Goal: Task Accomplishment & Management: Manage account settings

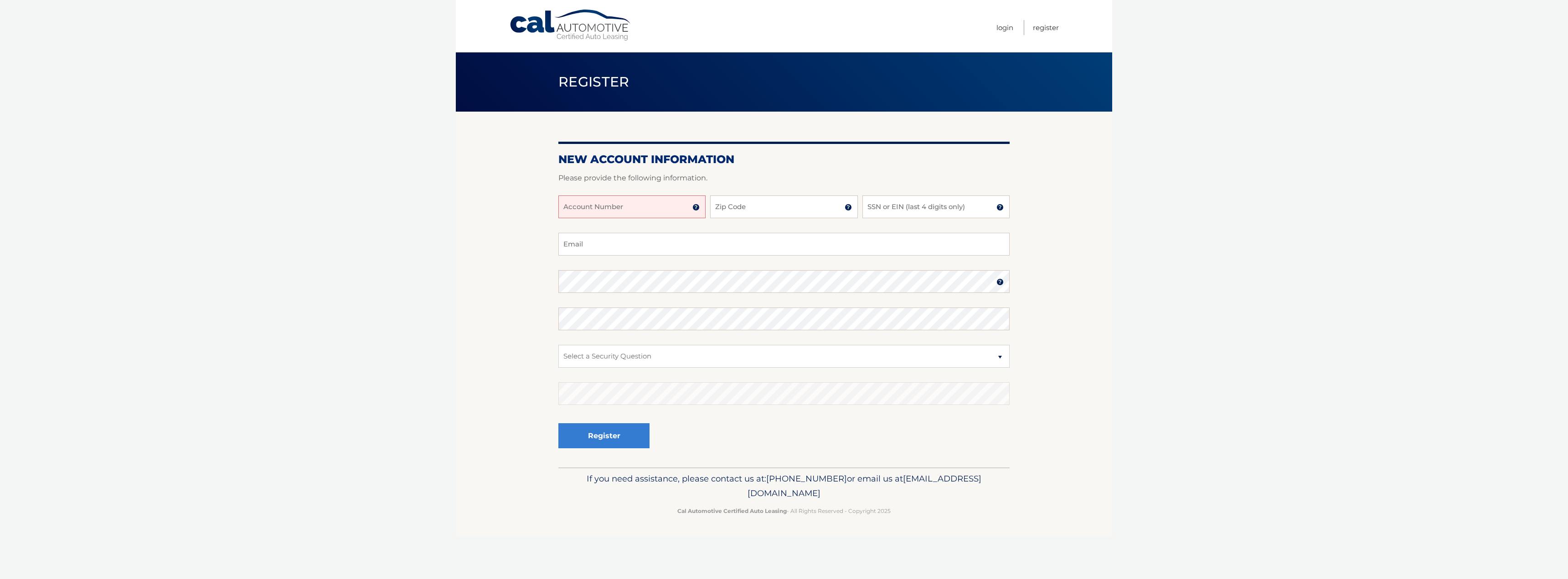
click at [589, 207] on input "Account Number" at bounding box center [632, 206] width 147 height 23
type input "44455984956"
click at [768, 207] on input "Zip Code" at bounding box center [784, 206] width 147 height 23
type input "08753"
type input "Starabocchia0321@gmail.com"
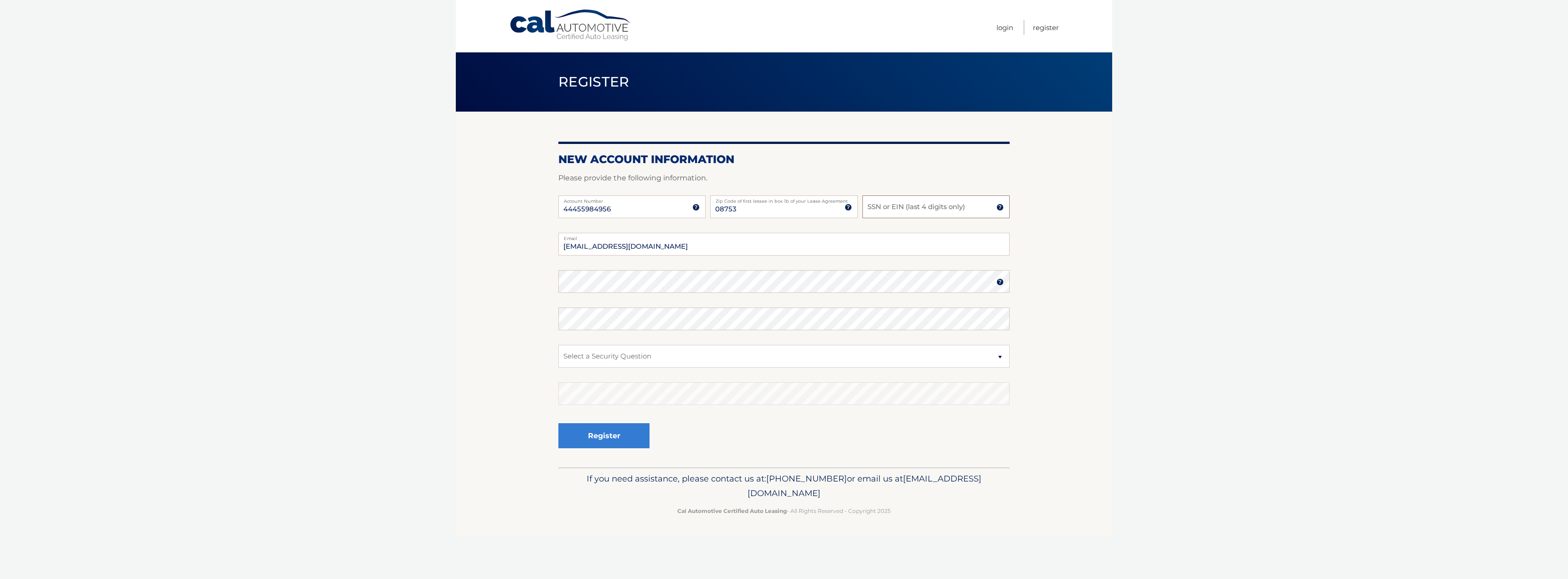
click at [901, 209] on input "SSN or EIN (last 4 digits only)" at bounding box center [936, 206] width 147 height 23
type input "3"
type input "9446"
click at [599, 355] on select "Select a Security Question What was the name of your elementary school? What is…" at bounding box center [783, 356] width 451 height 23
select select "2"
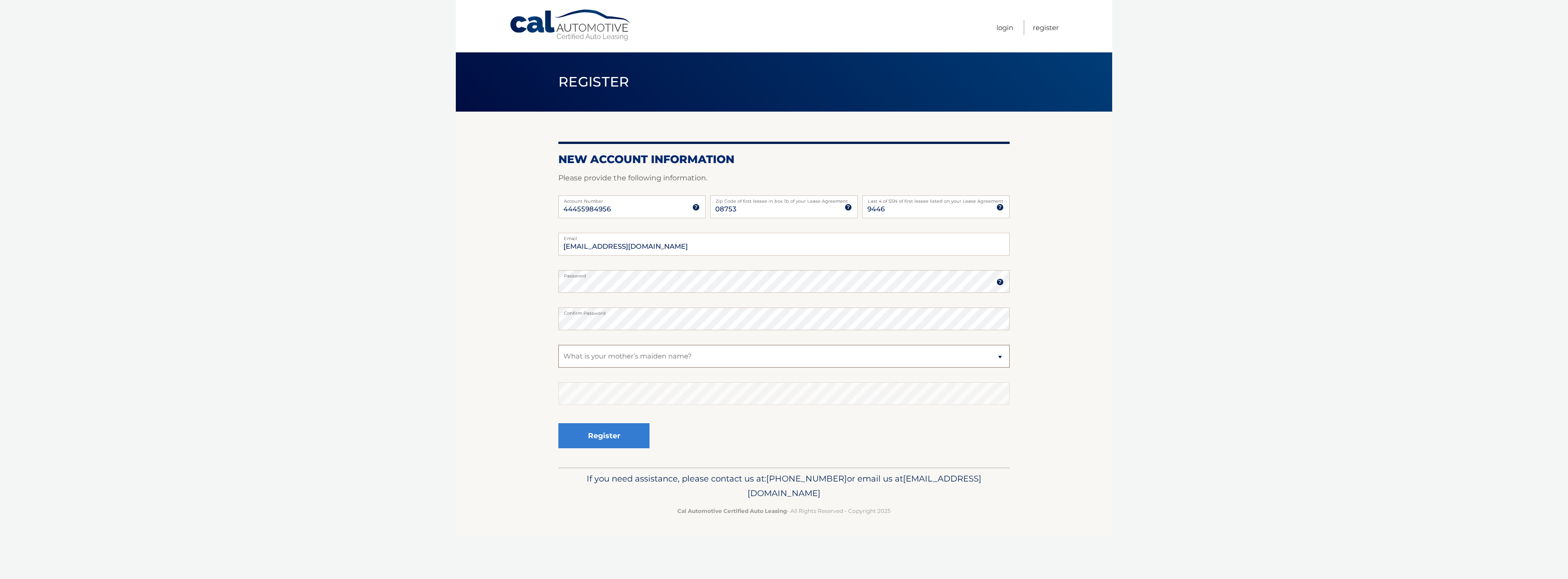
click at [558, 345] on select "Select a Security Question What was the name of your elementary school? What is…" at bounding box center [783, 356] width 451 height 23
click at [604, 439] on button "Register" at bounding box center [604, 435] width 91 height 25
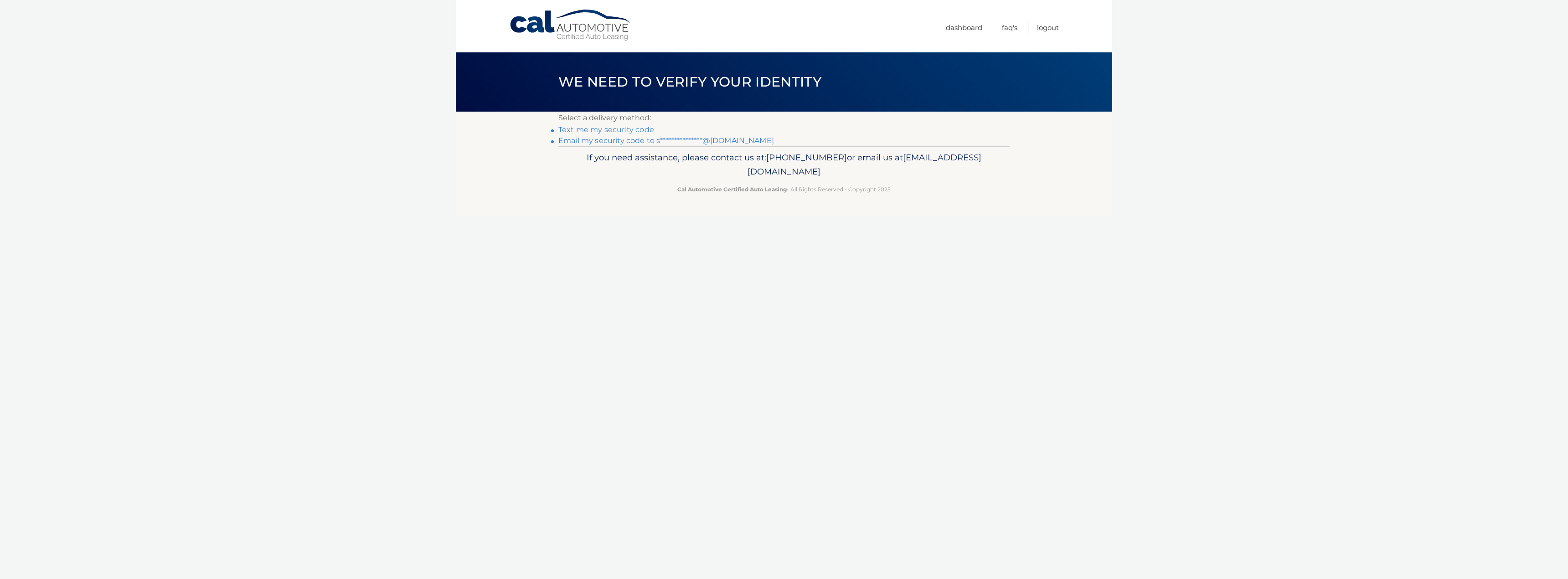
click at [616, 143] on link "**********" at bounding box center [666, 140] width 215 height 9
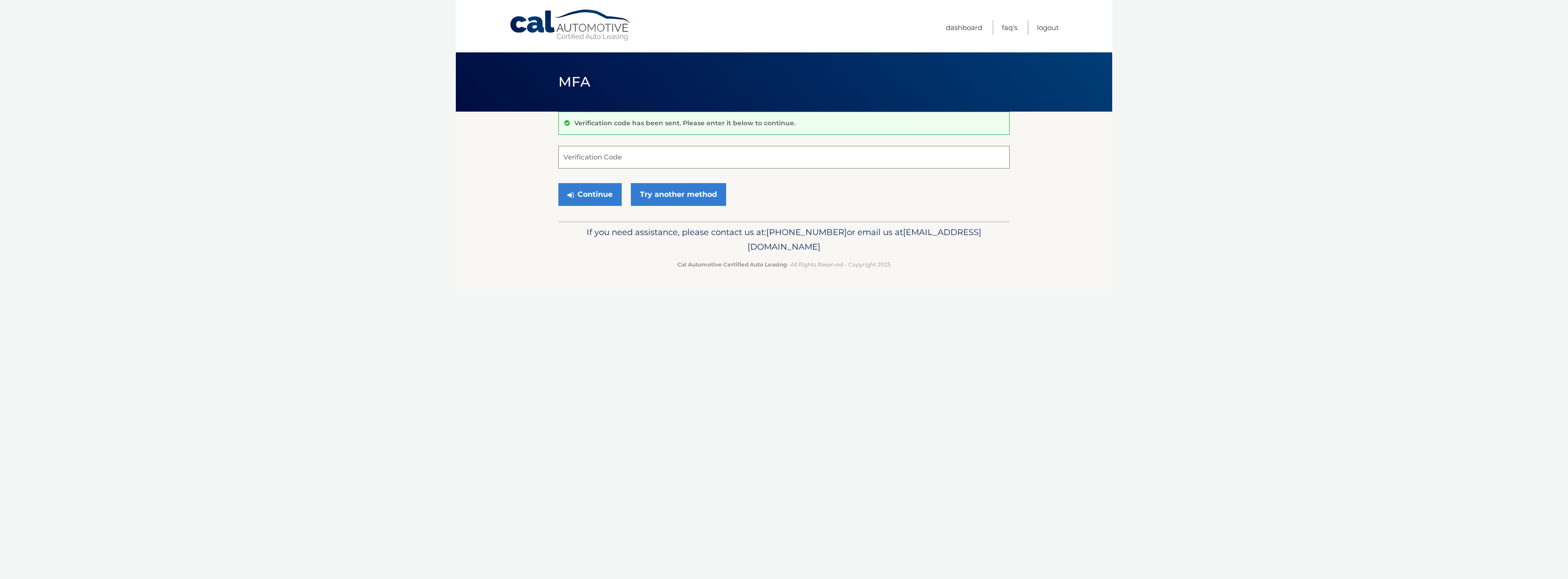
click at [582, 150] on input "Verification Code" at bounding box center [783, 157] width 451 height 23
paste input "304497"
click at [604, 190] on button "Continue" at bounding box center [590, 194] width 63 height 23
type input "304497"
click at [590, 193] on button "Continue" at bounding box center [590, 194] width 63 height 23
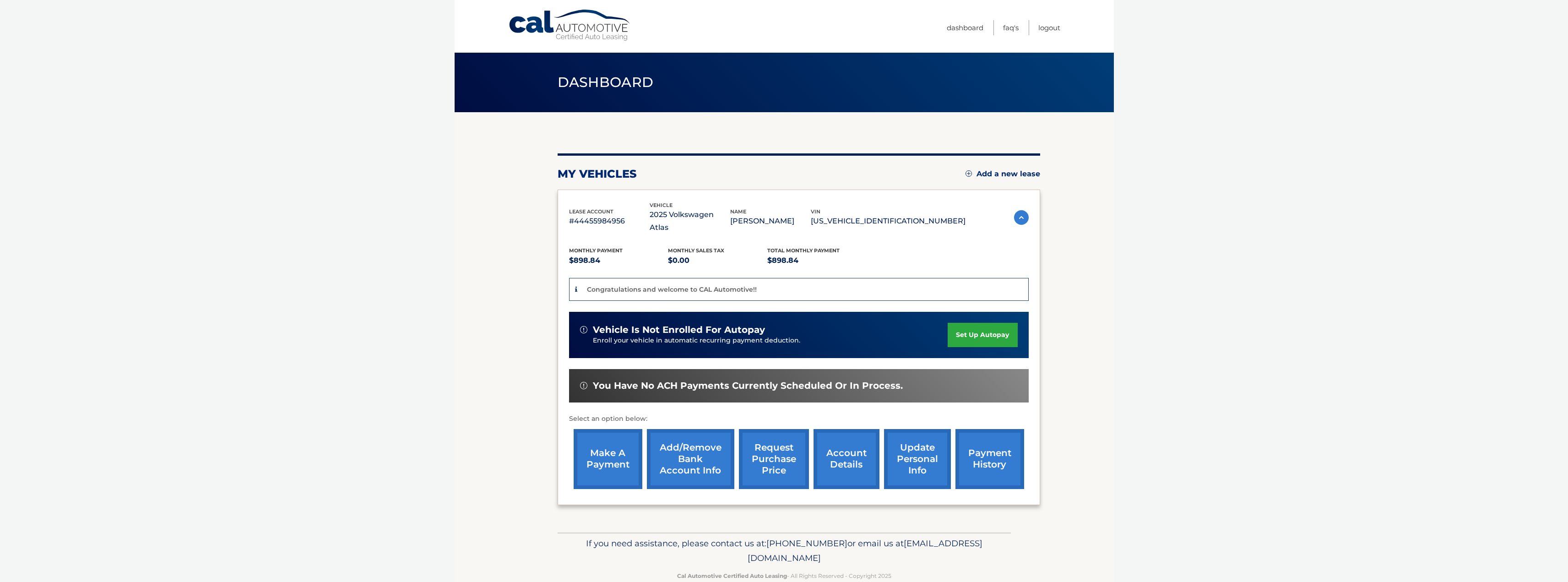
click at [768, 440] on link "request purchase price" at bounding box center [774, 459] width 70 height 60
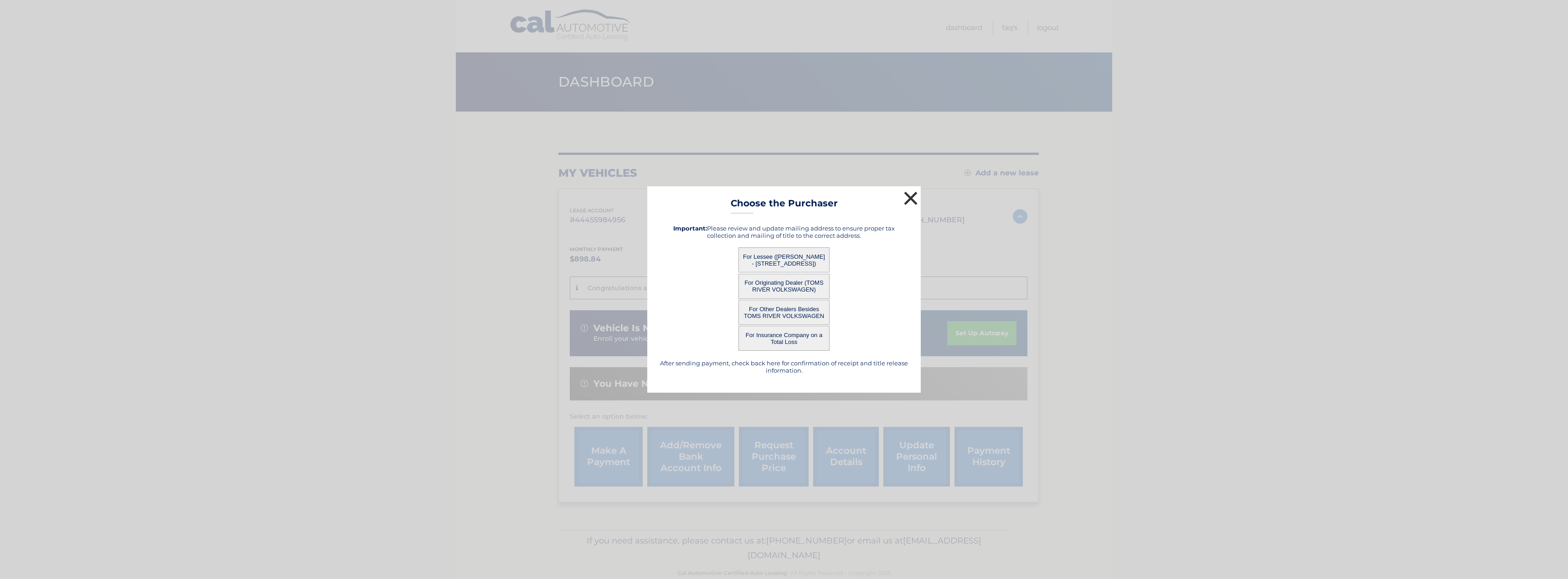
click at [910, 195] on button "×" at bounding box center [911, 198] width 18 height 18
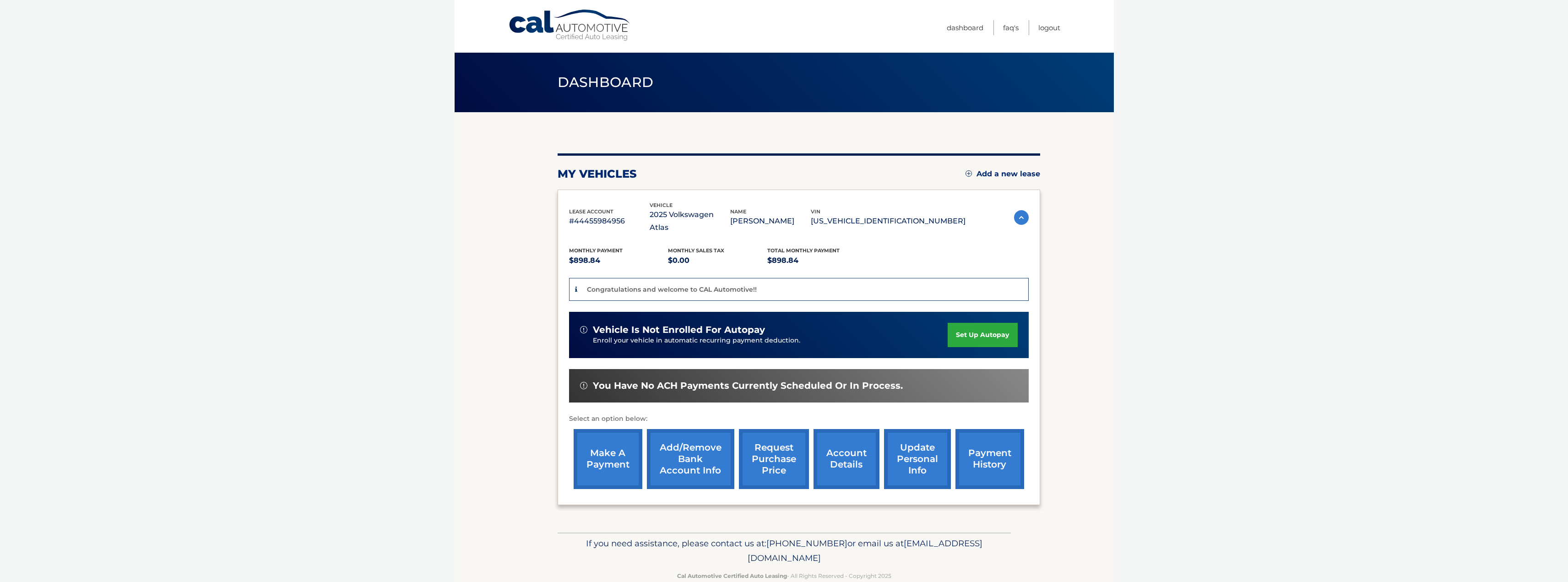
click at [771, 446] on link "request purchase price" at bounding box center [774, 459] width 70 height 60
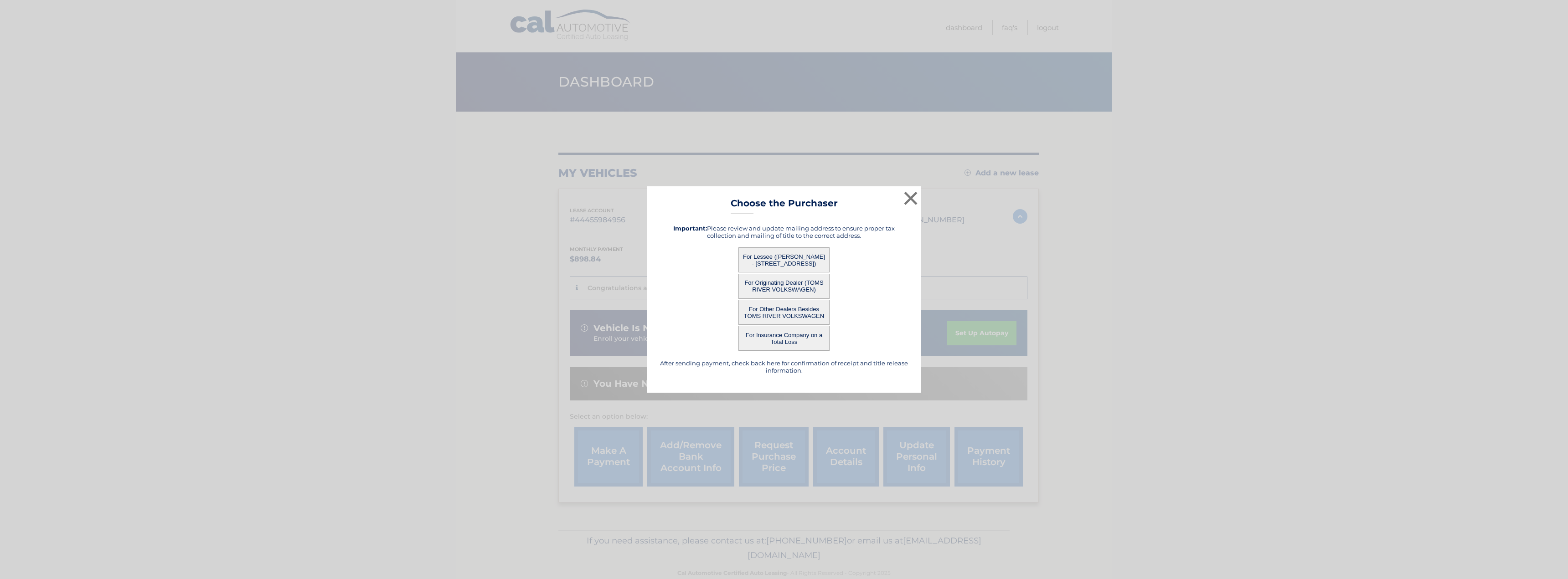
click at [785, 260] on button "For Lessee ([PERSON_NAME] - [STREET_ADDRESS])" at bounding box center [784, 260] width 91 height 25
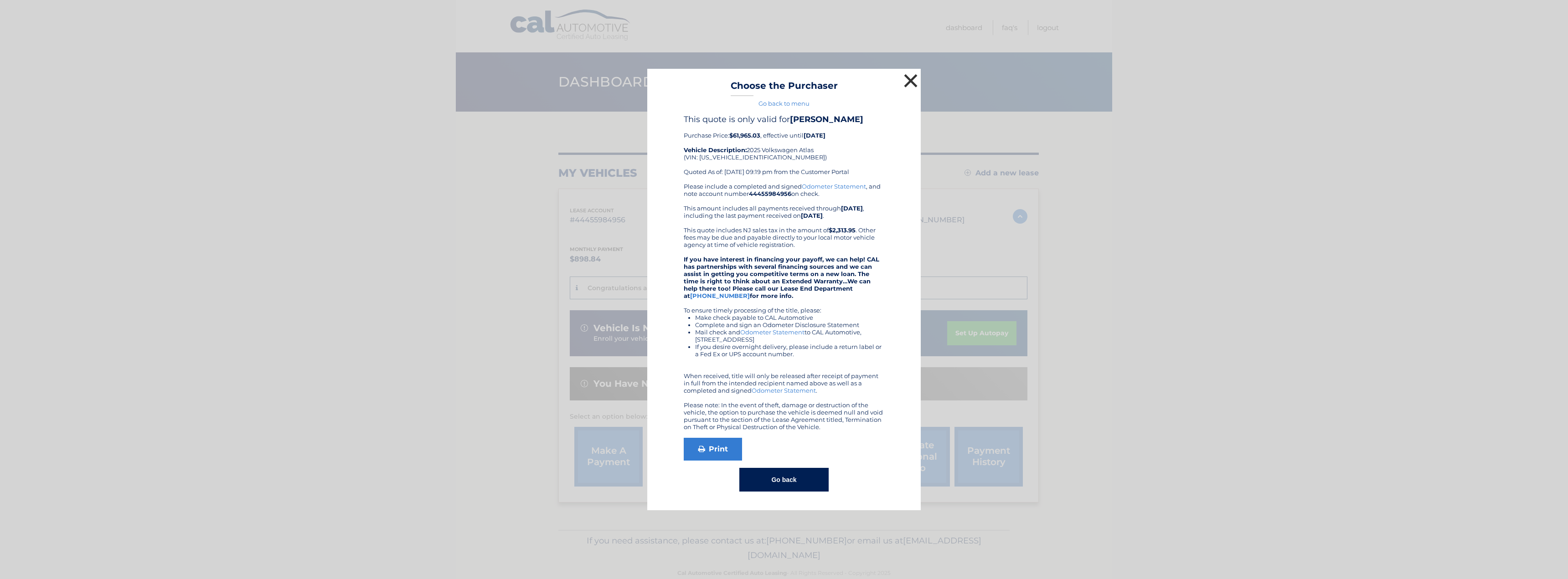
click at [909, 74] on button "×" at bounding box center [911, 81] width 18 height 18
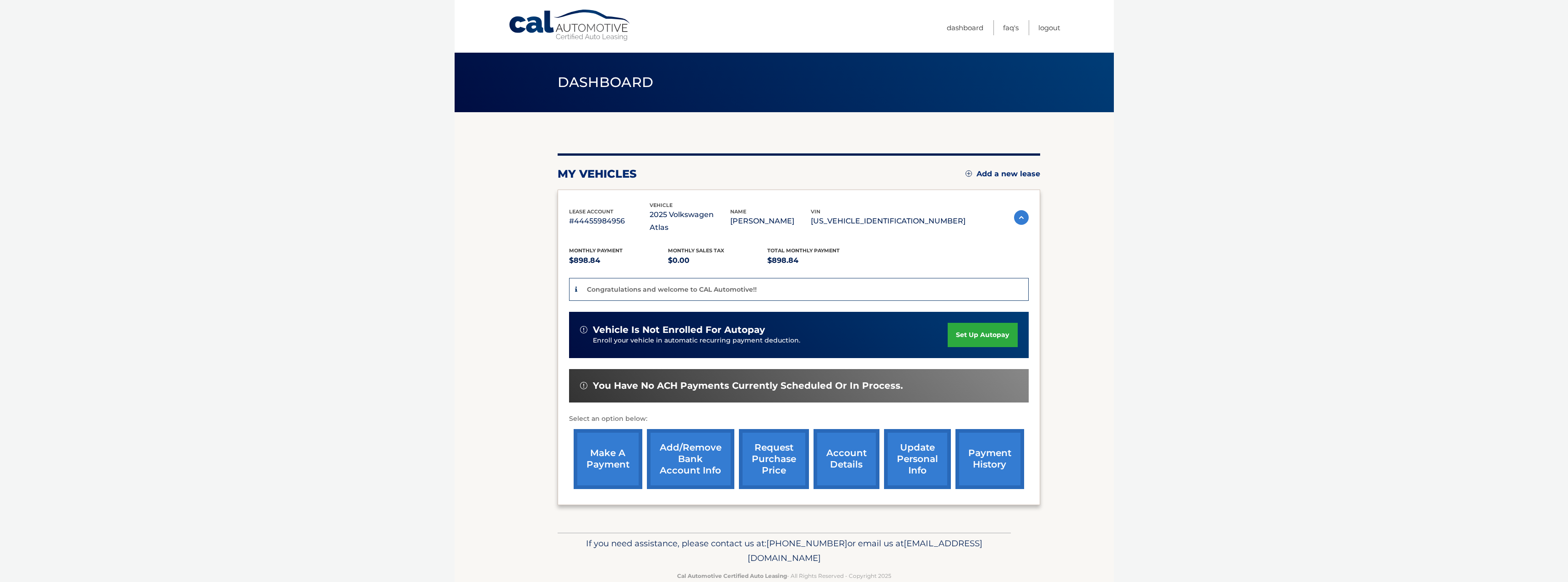
click at [837, 444] on link "account details" at bounding box center [847, 459] width 66 height 60
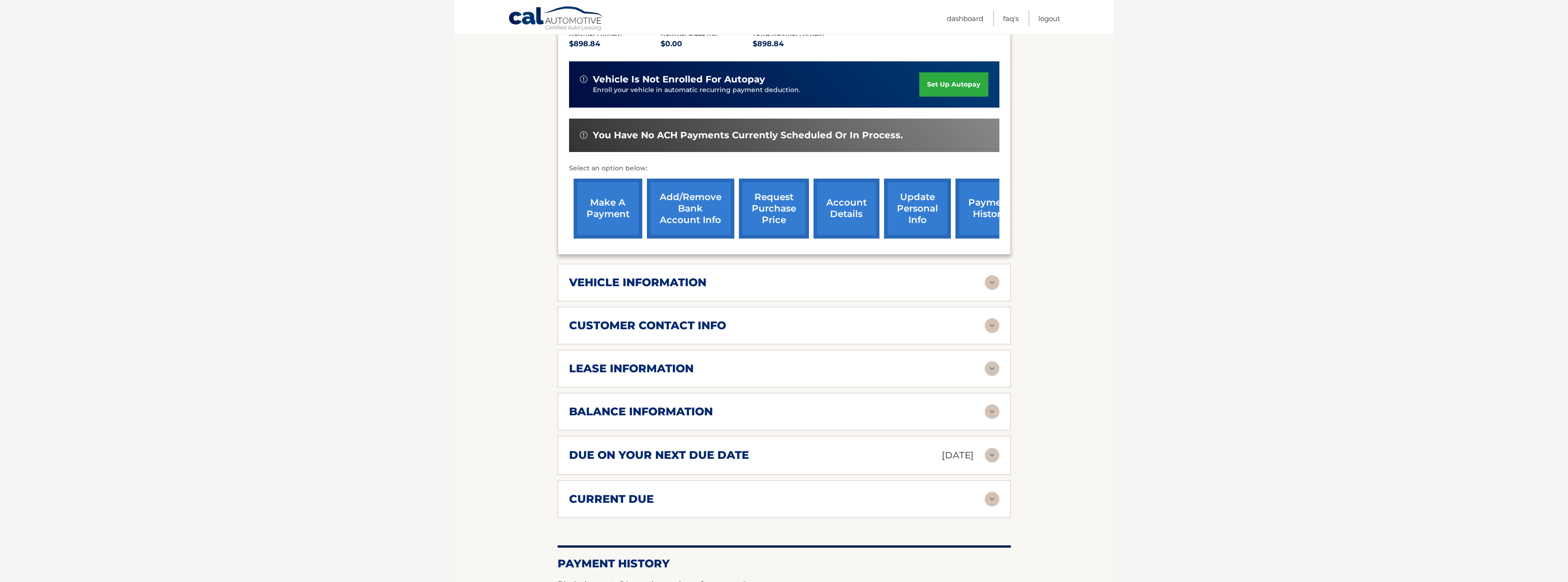
scroll to position [229, 0]
click at [668, 361] on h2 "lease information" at bounding box center [631, 368] width 125 height 13
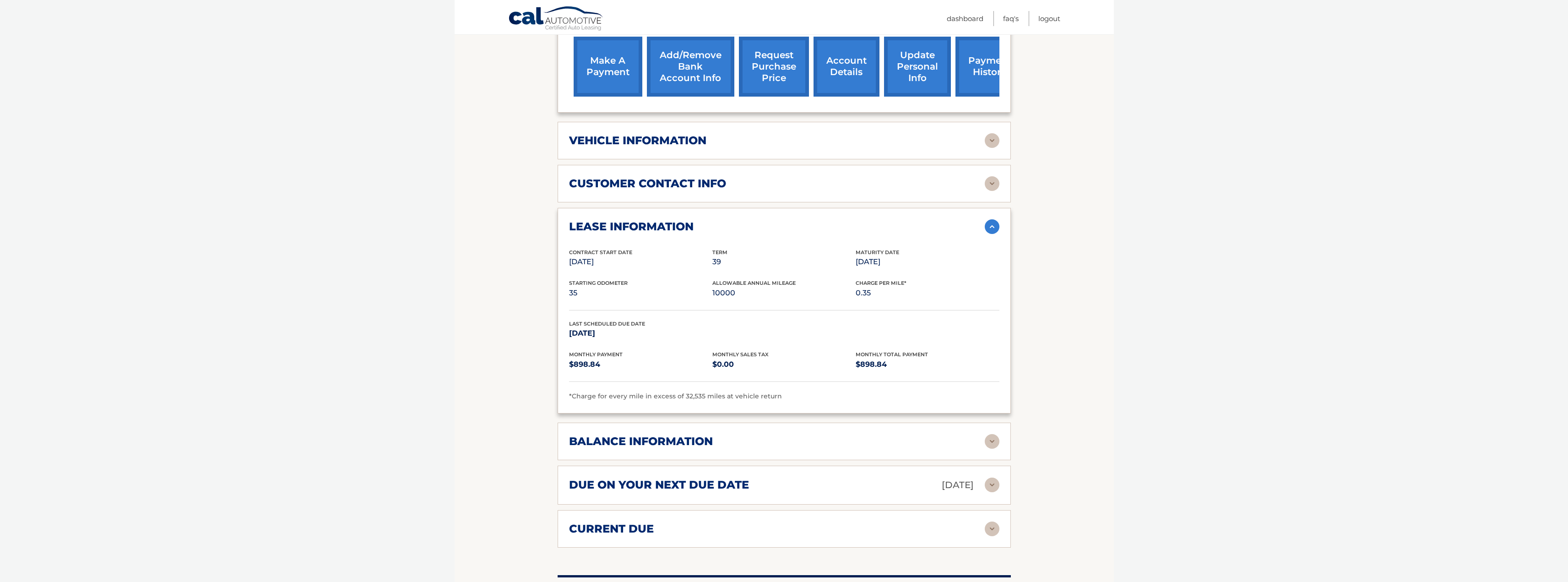
scroll to position [366, 0]
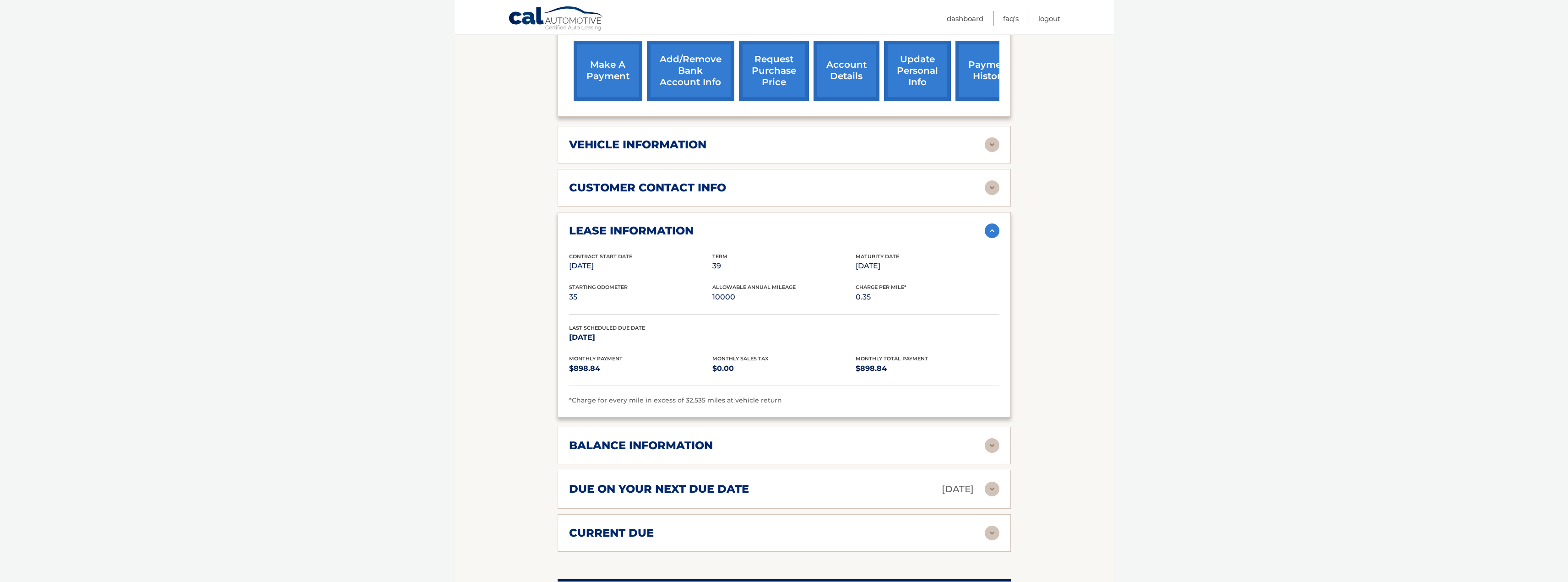
click at [714, 141] on div "vehicle information vehicle Year [DATE] vehicle make Volkswagen vehicle model A…" at bounding box center [784, 144] width 453 height 37
click at [715, 138] on div "vehicle information" at bounding box center [777, 144] width 416 height 13
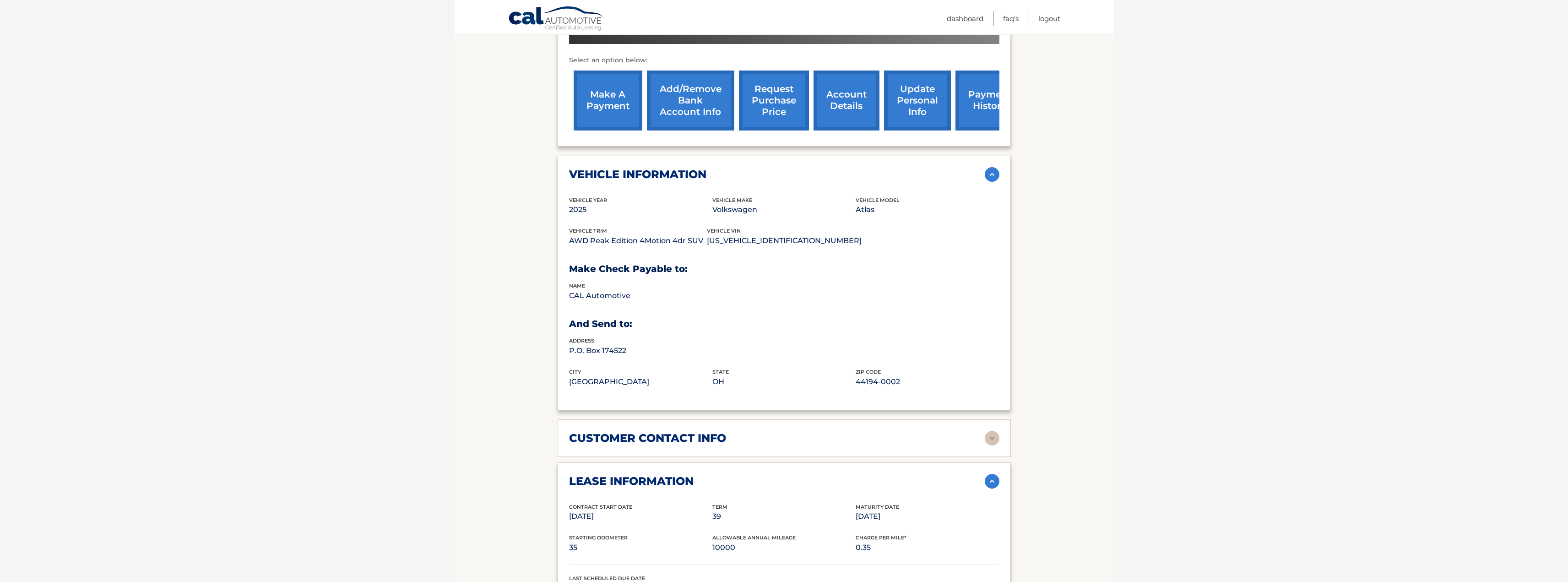
scroll to position [229, 0]
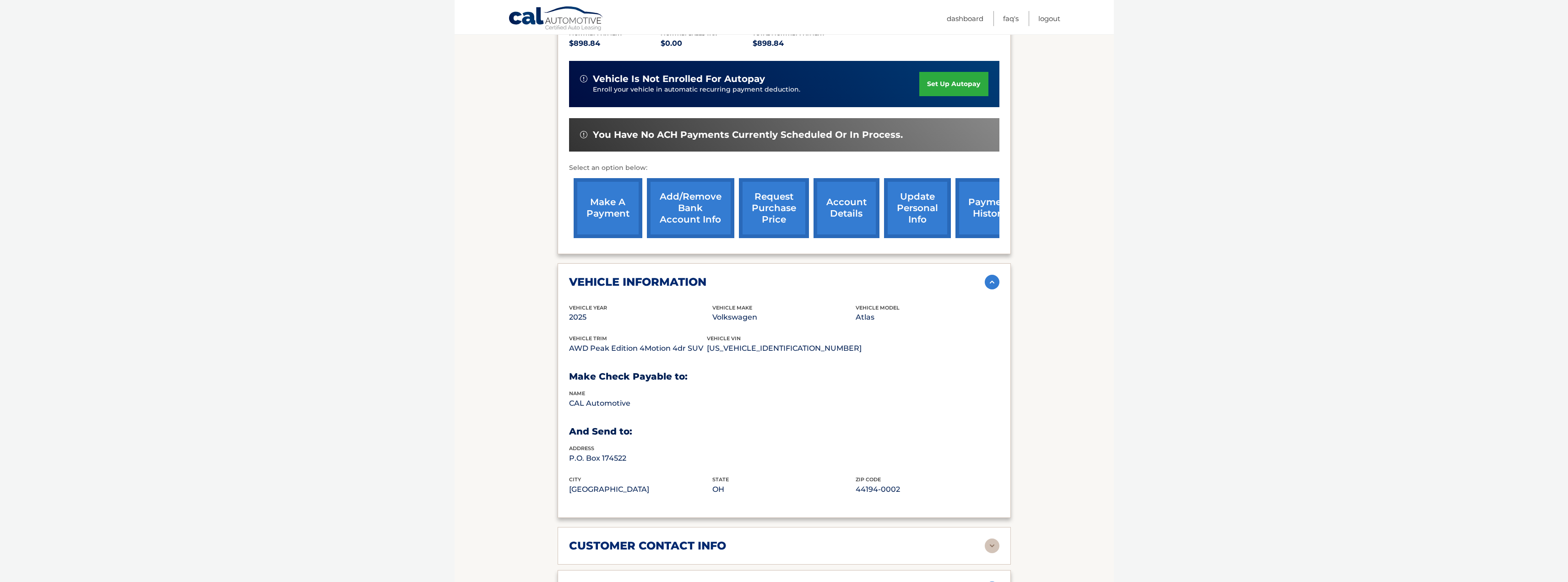
click at [930, 72] on link "set up autopay" at bounding box center [954, 84] width 68 height 24
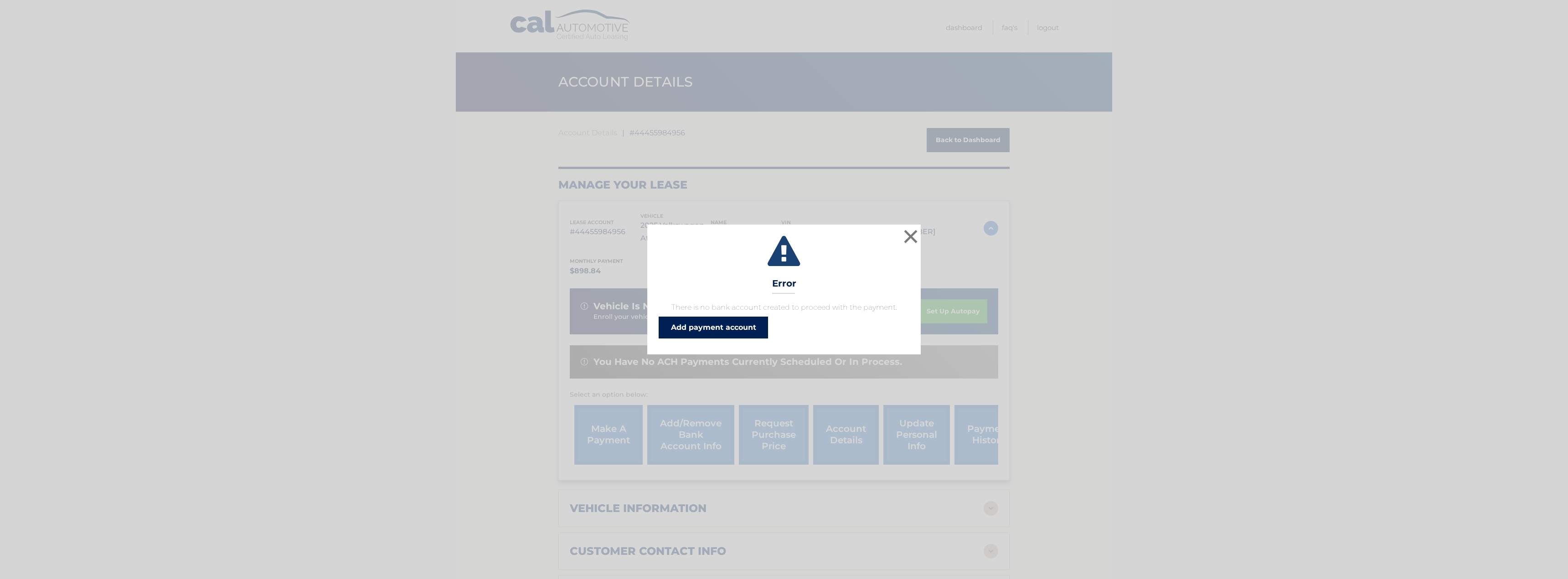
click at [736, 322] on link "Add payment account" at bounding box center [713, 327] width 110 height 22
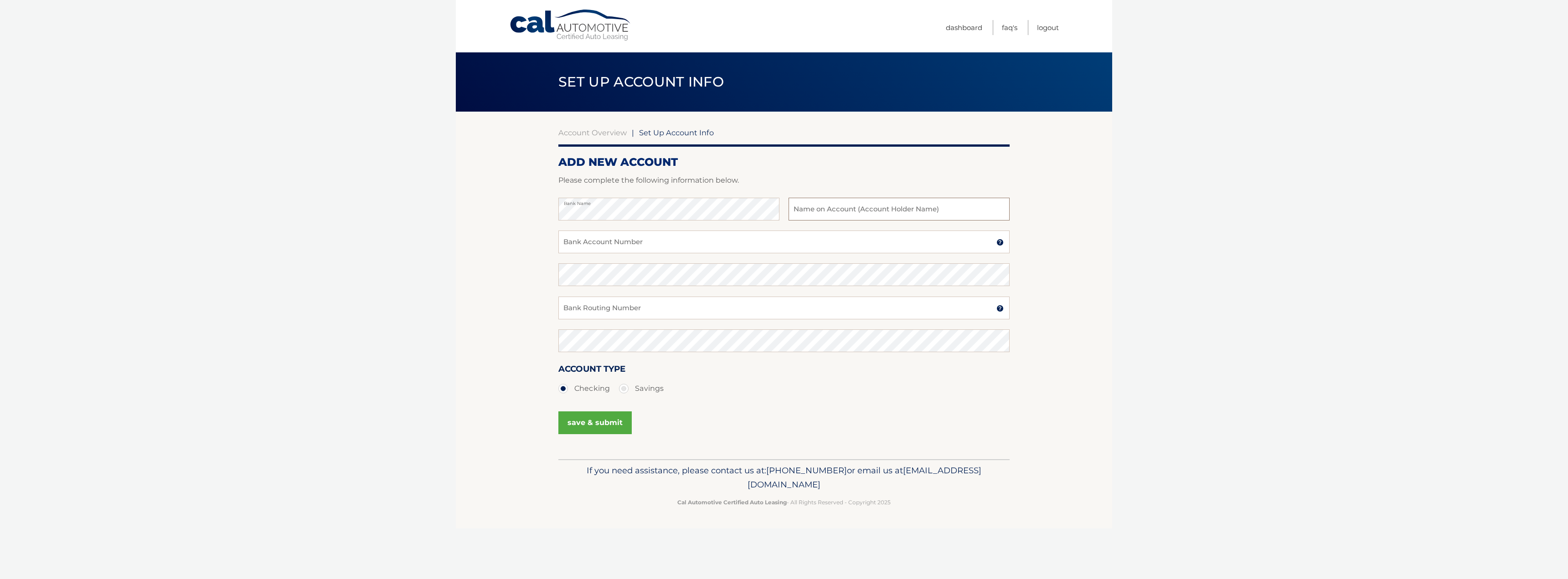
click at [858, 211] on input "text" at bounding box center [898, 209] width 221 height 23
type input "Steven Tarabocchia"
click at [656, 246] on input "Bank Account Number" at bounding box center [783, 241] width 451 height 23
click at [616, 244] on input "Bank Account Number" at bounding box center [783, 241] width 451 height 23
paste input "623053868"
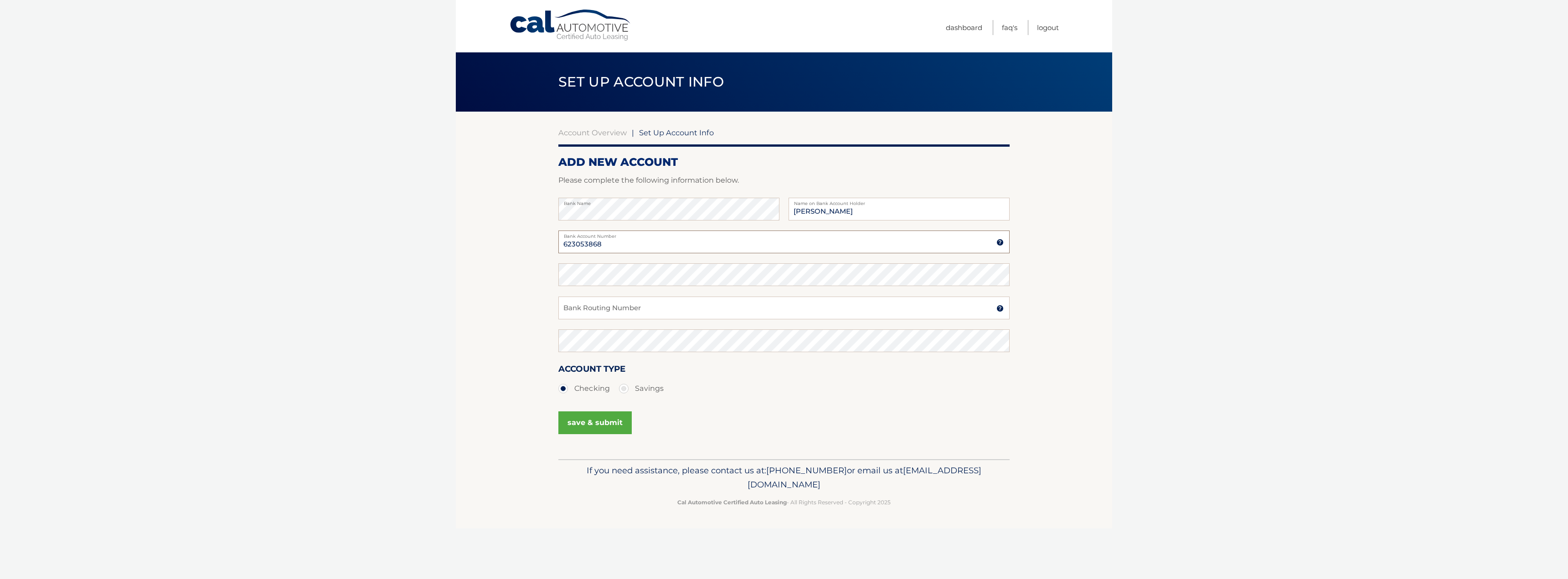
type input "623053868"
click at [608, 305] on input "Bank Routing Number" at bounding box center [783, 307] width 451 height 23
click at [698, 316] on input "Bank Routing Number" at bounding box center [783, 307] width 451 height 23
paste input "021202337"
type input "021202337"
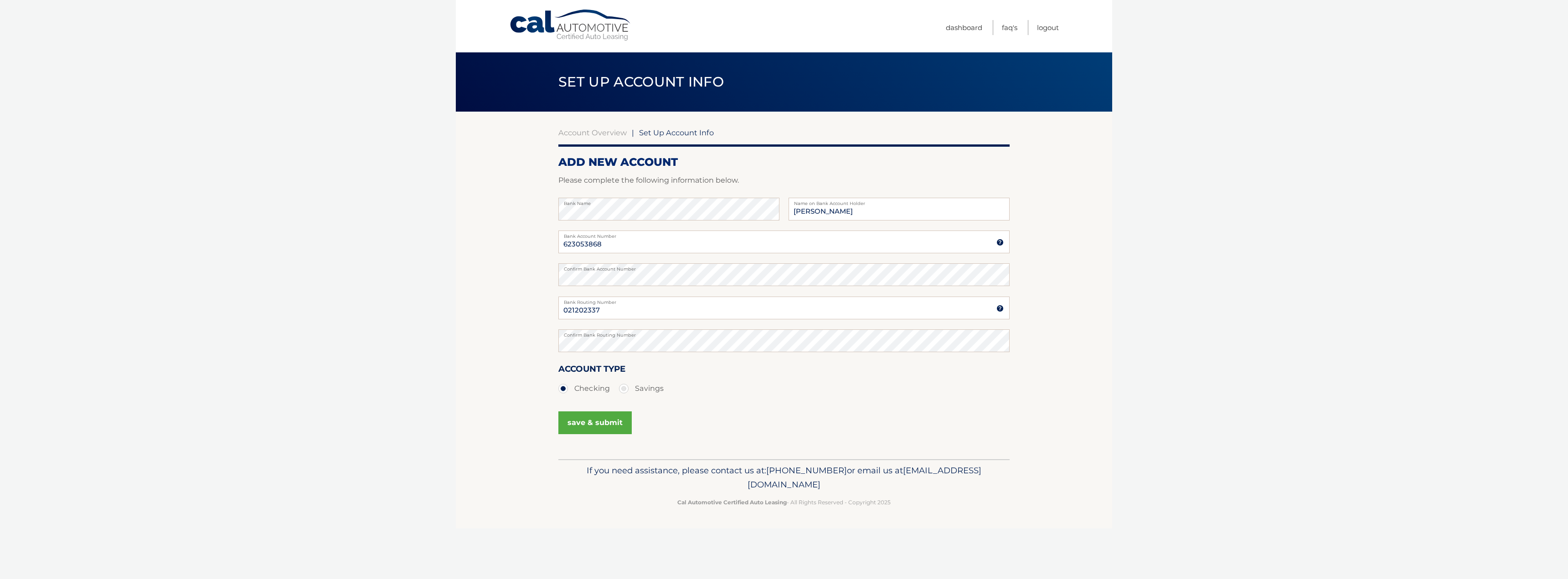
click at [600, 421] on button "save & submit" at bounding box center [595, 422] width 74 height 23
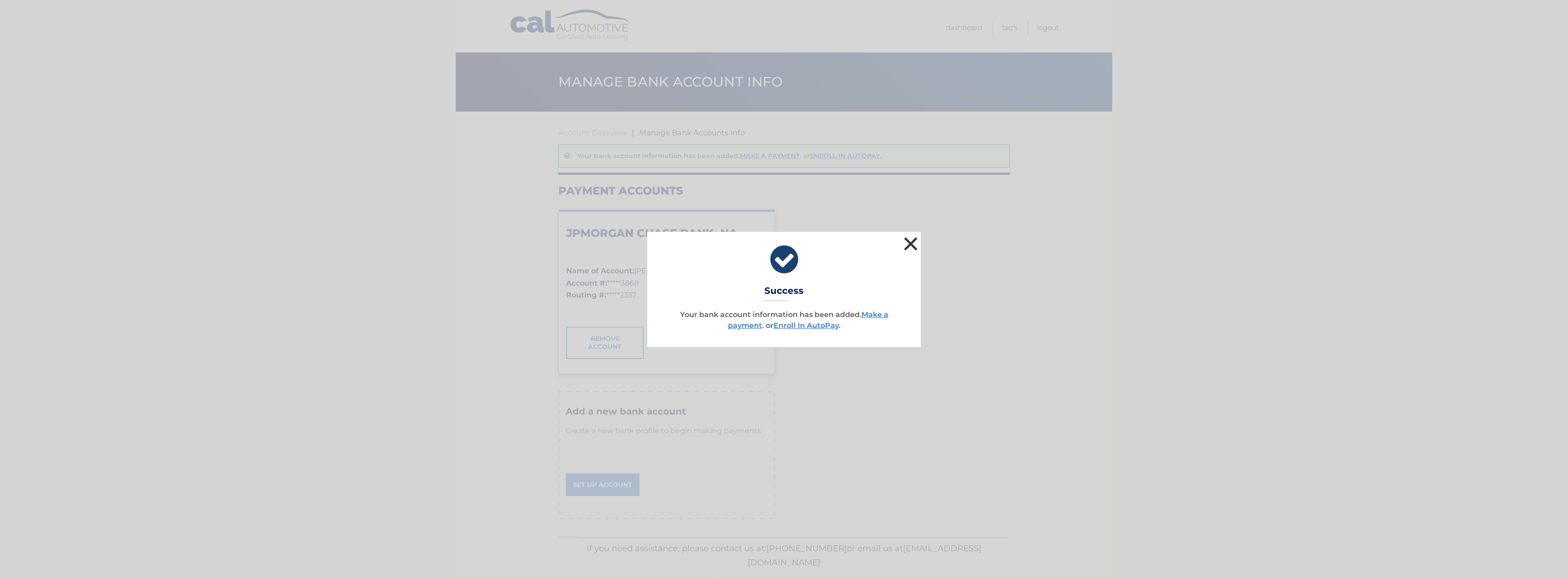
click at [914, 246] on button "×" at bounding box center [911, 244] width 18 height 18
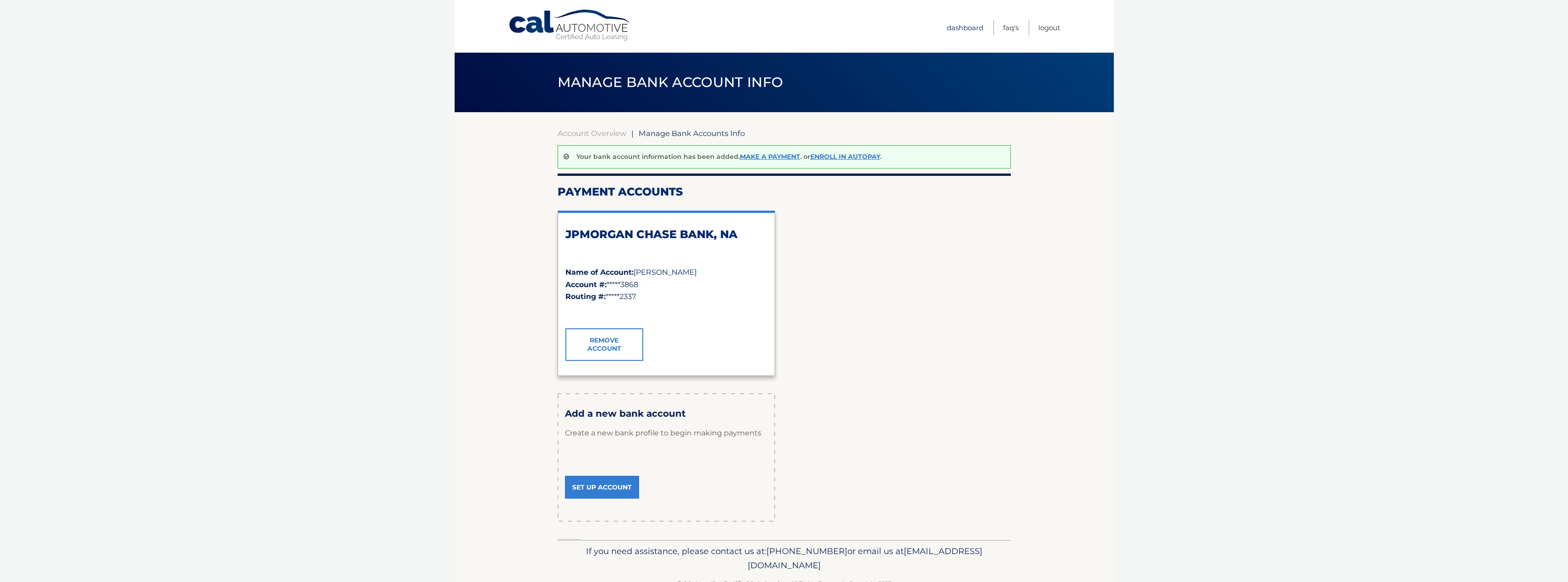
click at [965, 28] on link "Dashboard" at bounding box center [965, 28] width 37 height 15
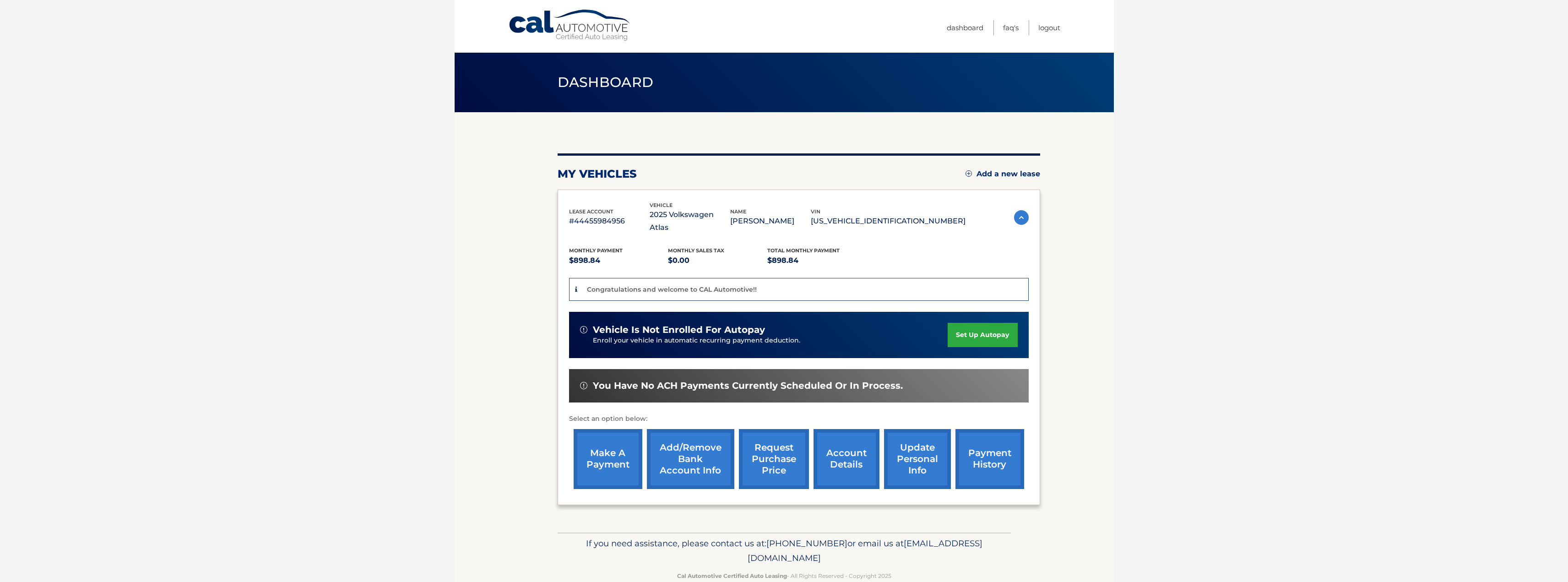
click at [960, 323] on link "set up autopay" at bounding box center [982, 335] width 70 height 24
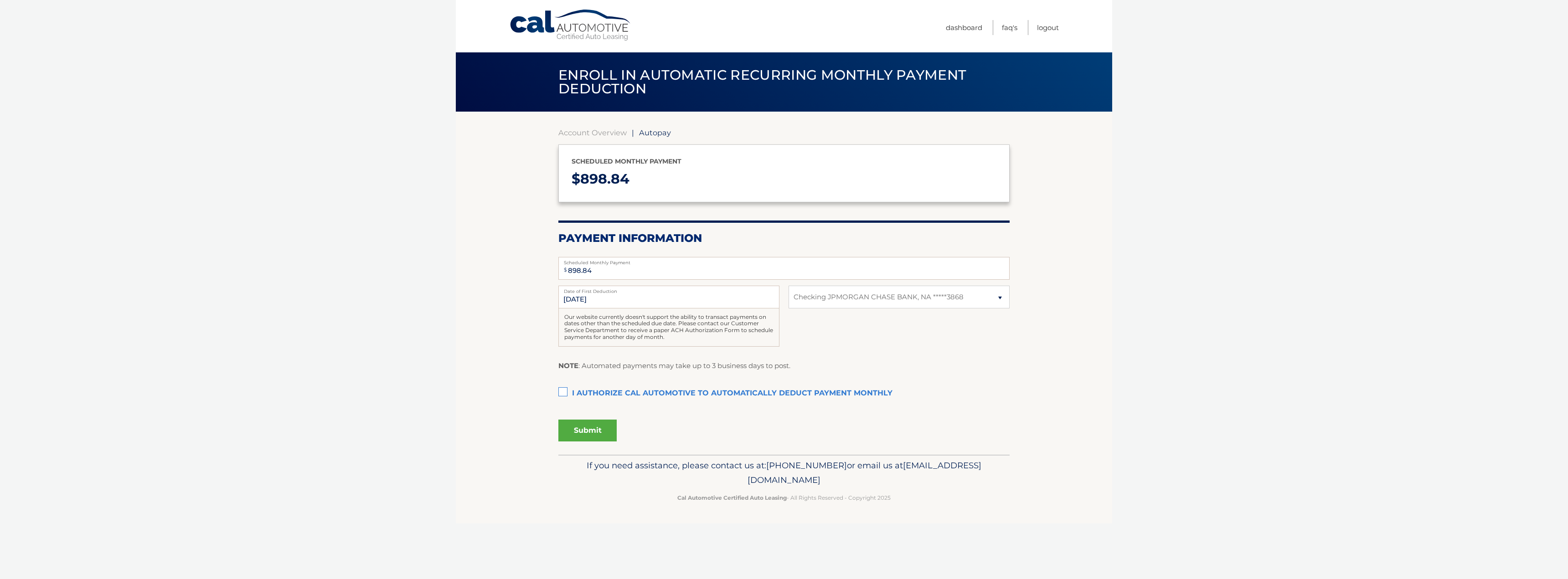
select select "ZWQxODcyNzMtZGM4My00NWQ5LTg3MWMtYWQ0M2JhOTVjMGRl"
click at [594, 299] on input "9/1/2025" at bounding box center [668, 297] width 221 height 23
click at [574, 297] on input "9/1/2025" at bounding box center [668, 297] width 221 height 23
click at [579, 298] on input "9/1/2025" at bounding box center [668, 297] width 221 height 23
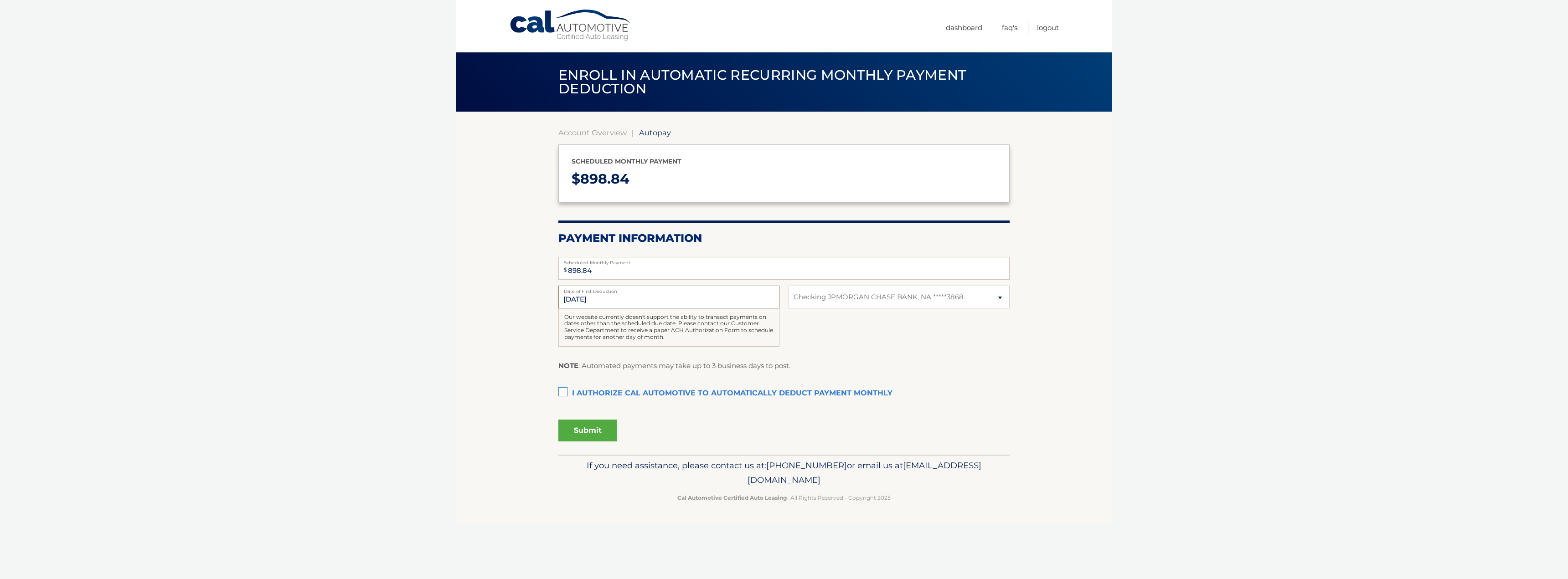
click at [600, 296] on input "9/1/2025" at bounding box center [668, 297] width 221 height 23
click at [560, 391] on label "I authorize cal automotive to automatically deduct payment monthly This checkbo…" at bounding box center [783, 394] width 451 height 18
click at [0, 0] on input "I authorize cal automotive to automatically deduct payment monthly This checkbo…" at bounding box center [0, 0] width 0 height 0
click at [596, 273] on input "898.84" at bounding box center [783, 268] width 451 height 23
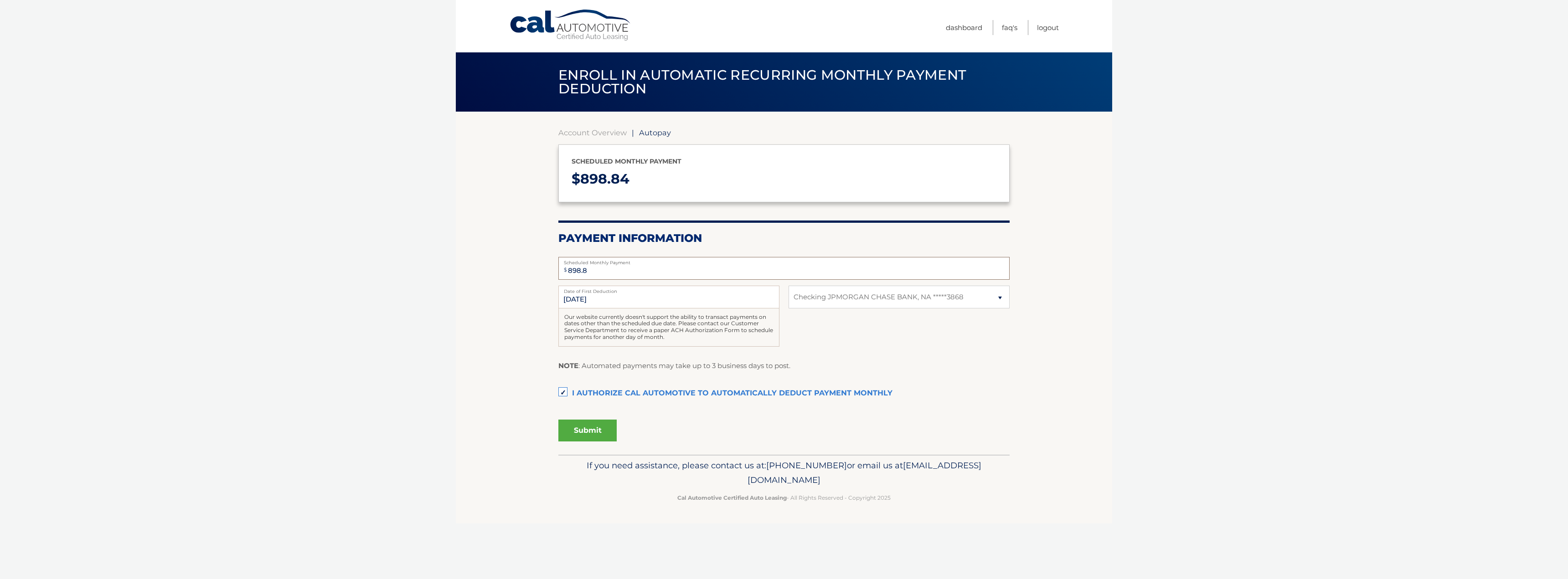
type input "898.84"
click at [597, 431] on button "Submit" at bounding box center [587, 431] width 58 height 22
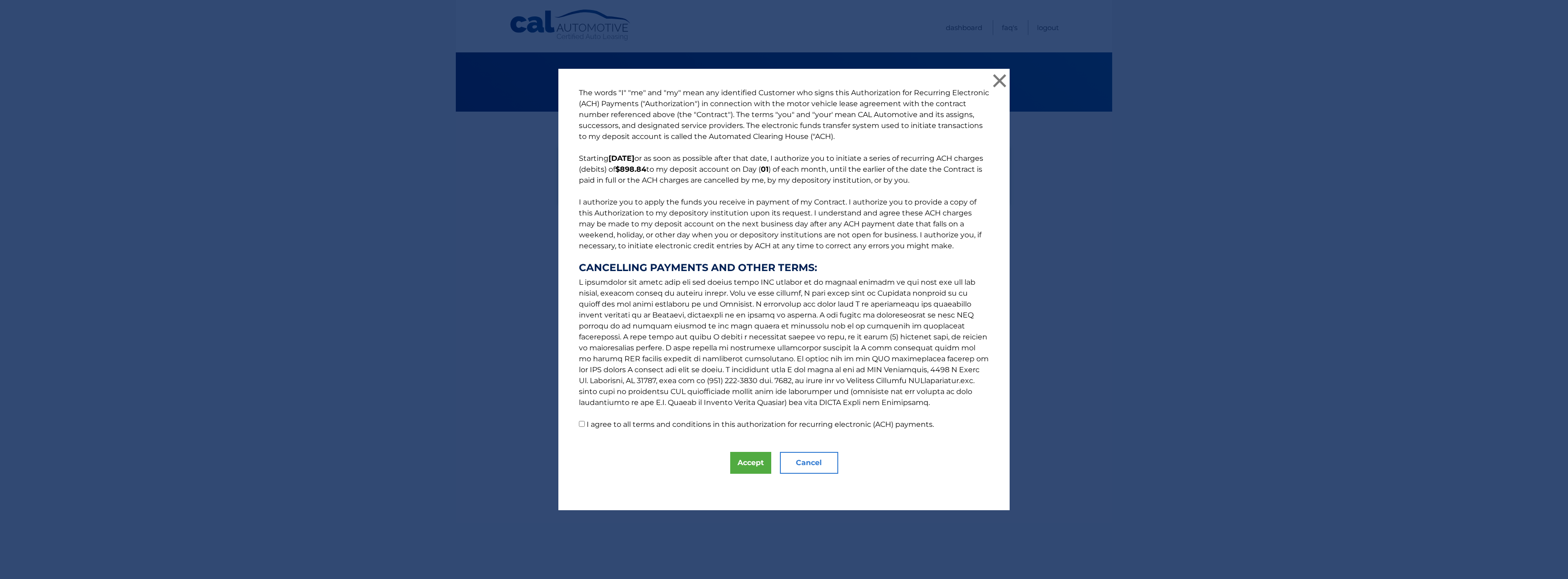
click at [578, 420] on p "The words "I" "me" and "my" mean any identified Customer who signs this Authori…" at bounding box center [784, 258] width 429 height 342
click at [579, 425] on input "I agree to all terms and conditions in this authorization for recurring electro…" at bounding box center [582, 424] width 6 height 6
checkbox input "true"
click at [737, 459] on button "Accept" at bounding box center [751, 463] width 41 height 22
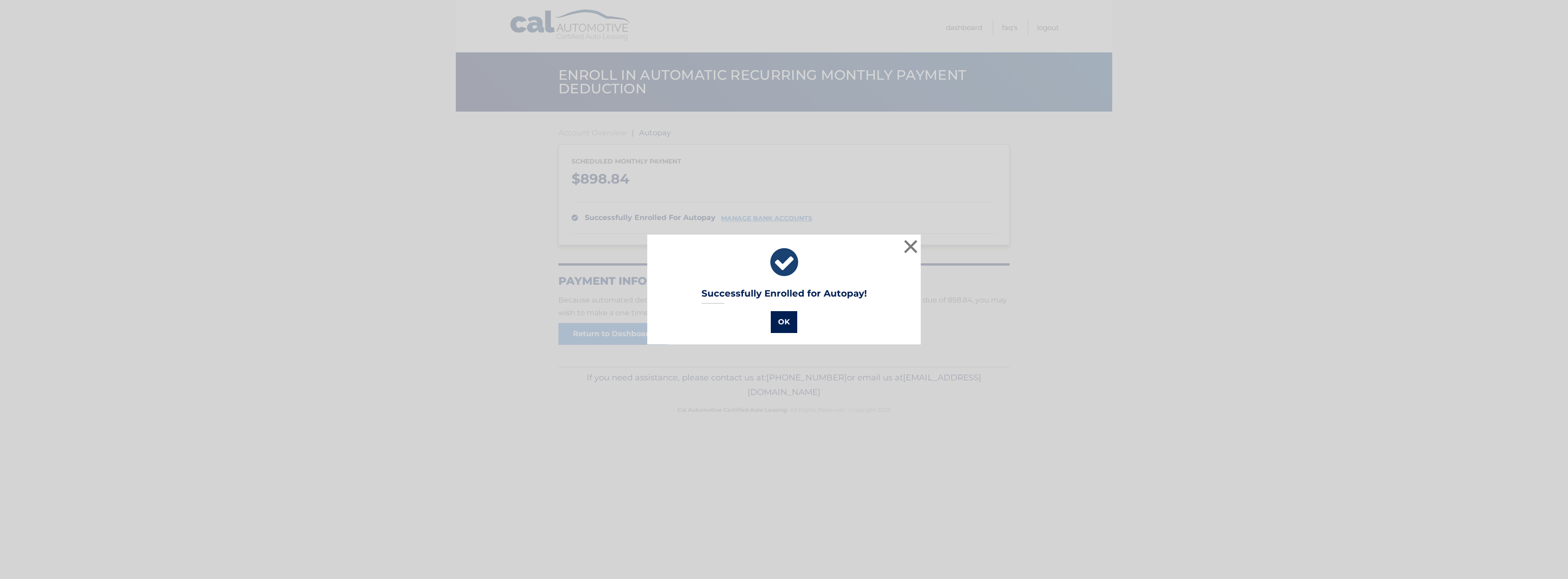
click at [783, 327] on button "OK" at bounding box center [783, 322] width 26 height 22
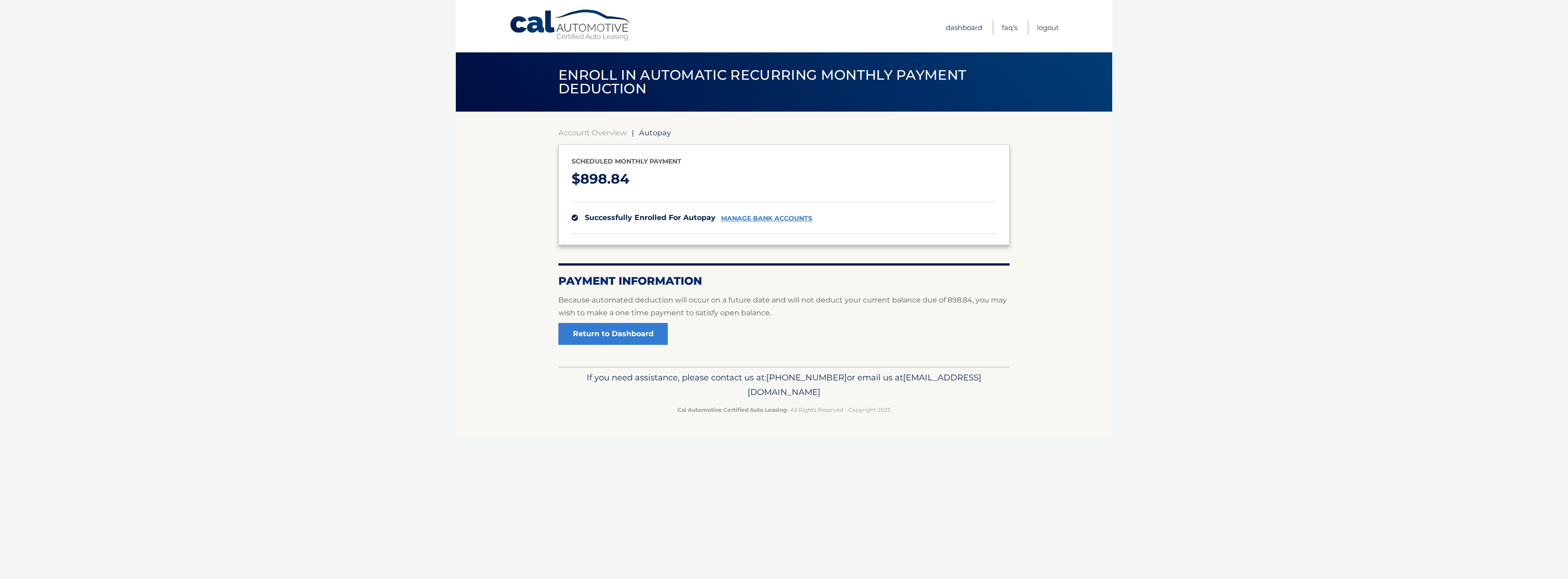
click at [960, 24] on link "Dashboard" at bounding box center [964, 27] width 37 height 15
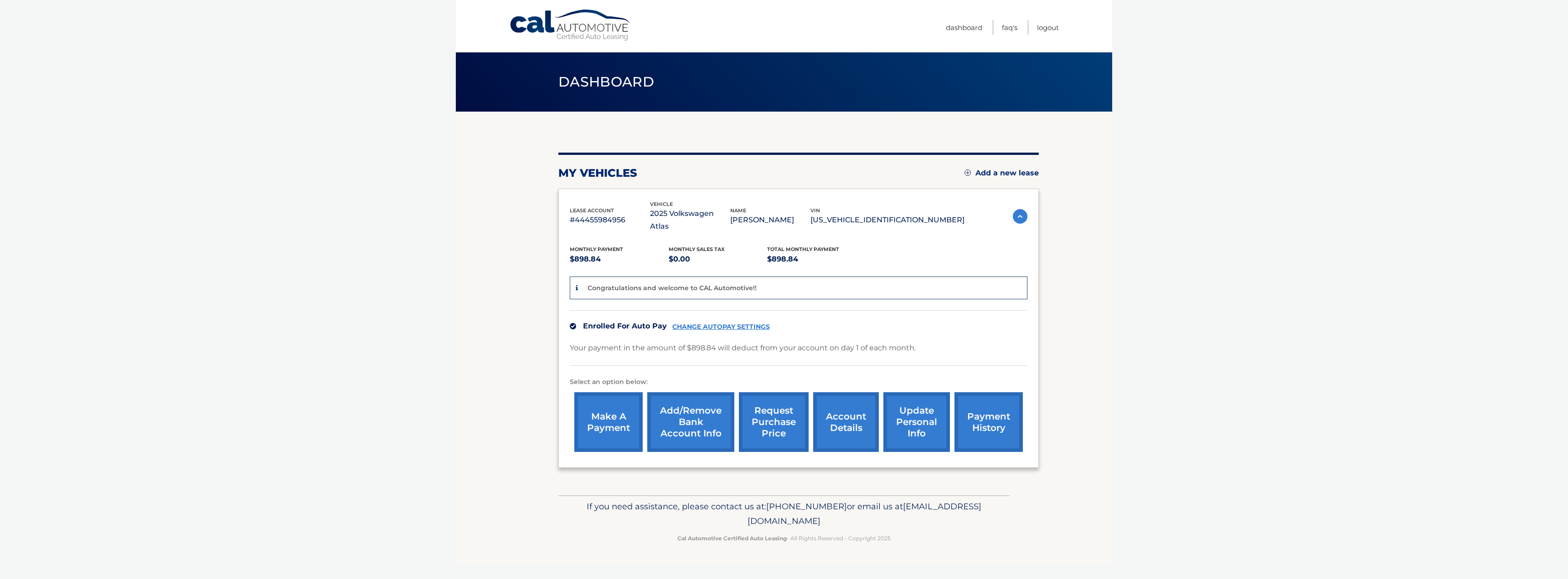
click at [354, 61] on body "Cal Automotive Menu Dashboard FAQ's Logout" at bounding box center [784, 290] width 1568 height 579
click at [380, 57] on body "Cal Automotive Menu Dashboard FAQ's Logout" at bounding box center [784, 290] width 1568 height 579
click at [921, 407] on link "update personal info" at bounding box center [916, 422] width 66 height 60
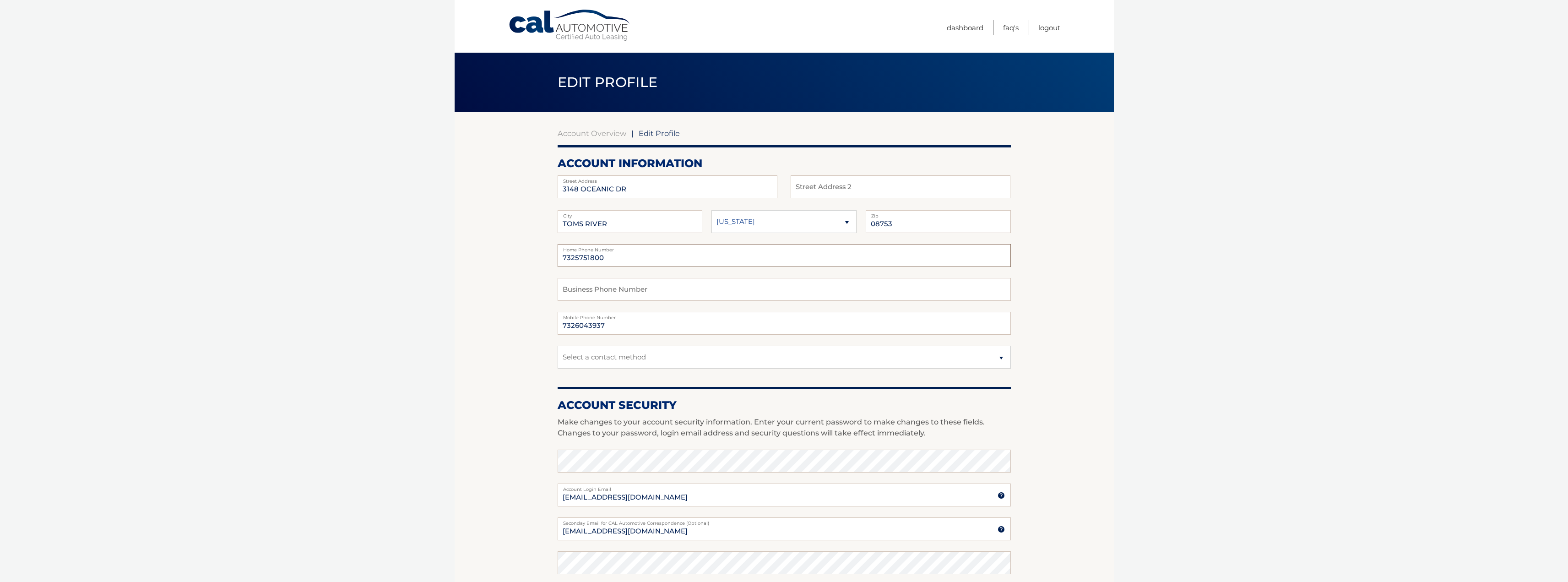
click at [620, 260] on input "7325751800" at bounding box center [784, 255] width 453 height 23
click at [507, 276] on section "Account Overview | Edit Profile account information 3148 OCEANIC DR Street Addr…" at bounding box center [784, 445] width 659 height 666
click at [528, 274] on section "Account Overview | Edit Profile account information 3148 OCEANIC DR Street Addr…" at bounding box center [784, 445] width 659 height 666
click at [611, 353] on select "Select a contact method Mobile Home" at bounding box center [784, 356] width 453 height 23
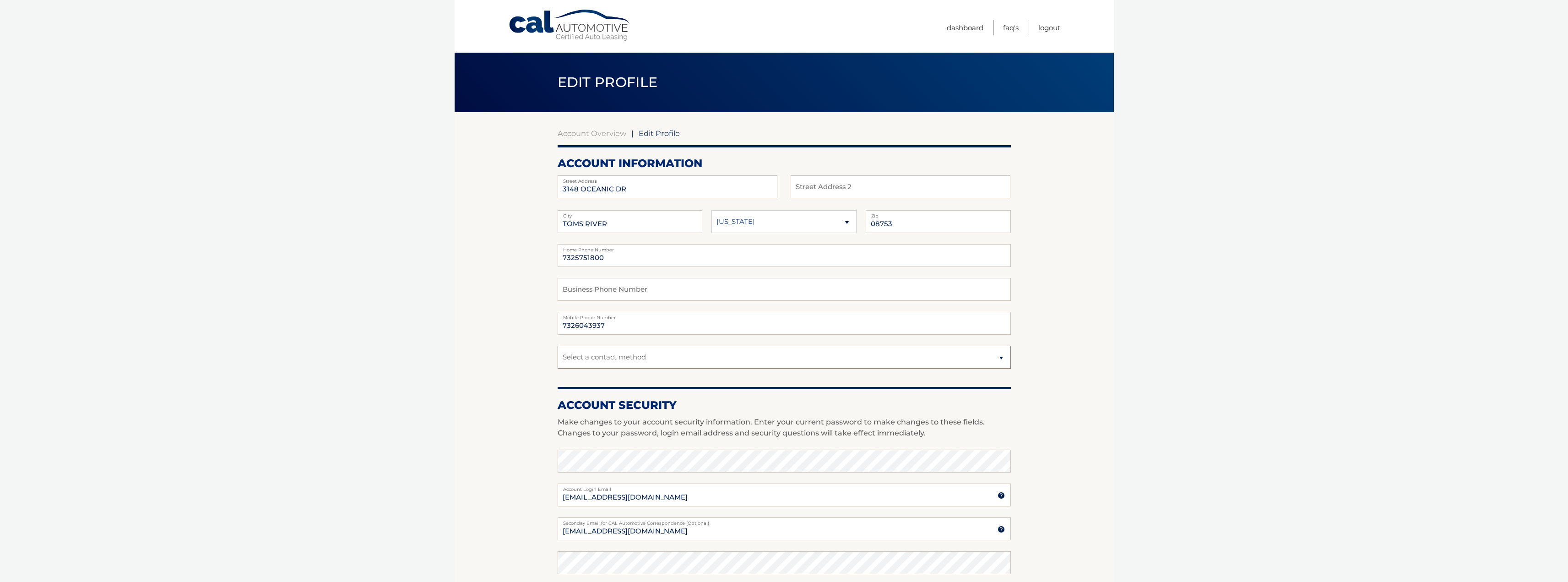
select select "1"
click at [558, 345] on select "Select a contact method Mobile Home" at bounding box center [784, 356] width 453 height 23
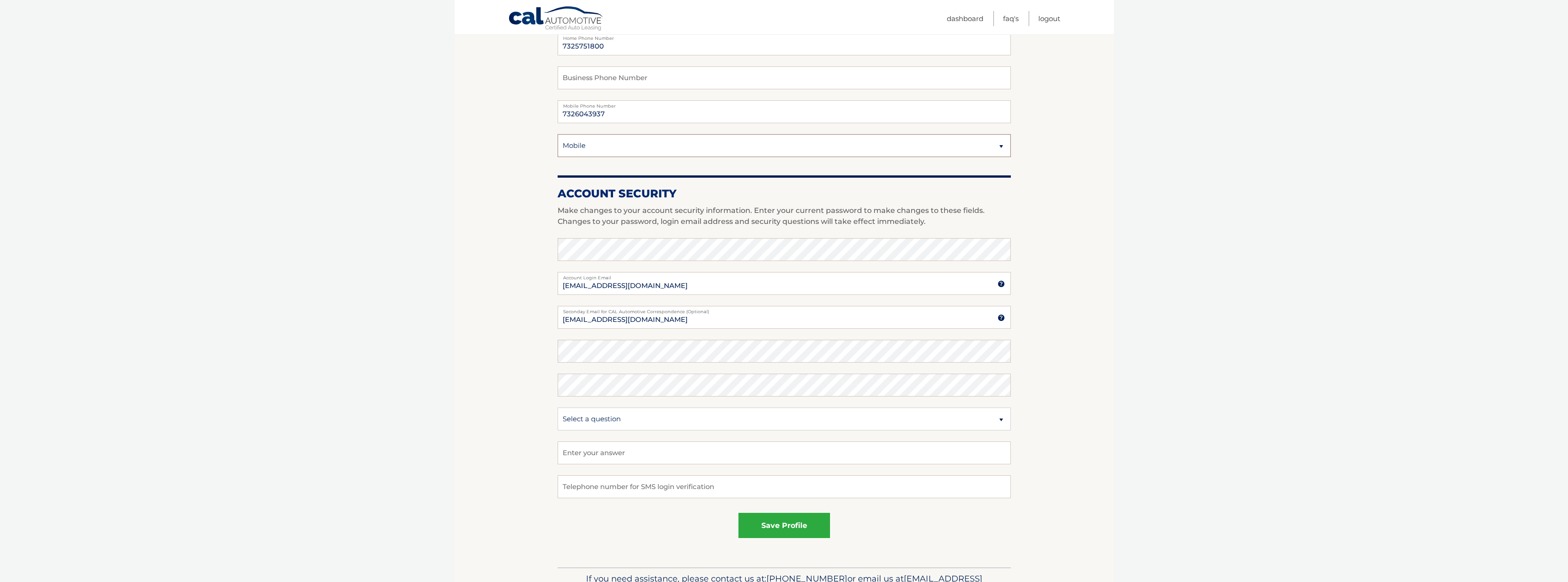
scroll to position [229, 0]
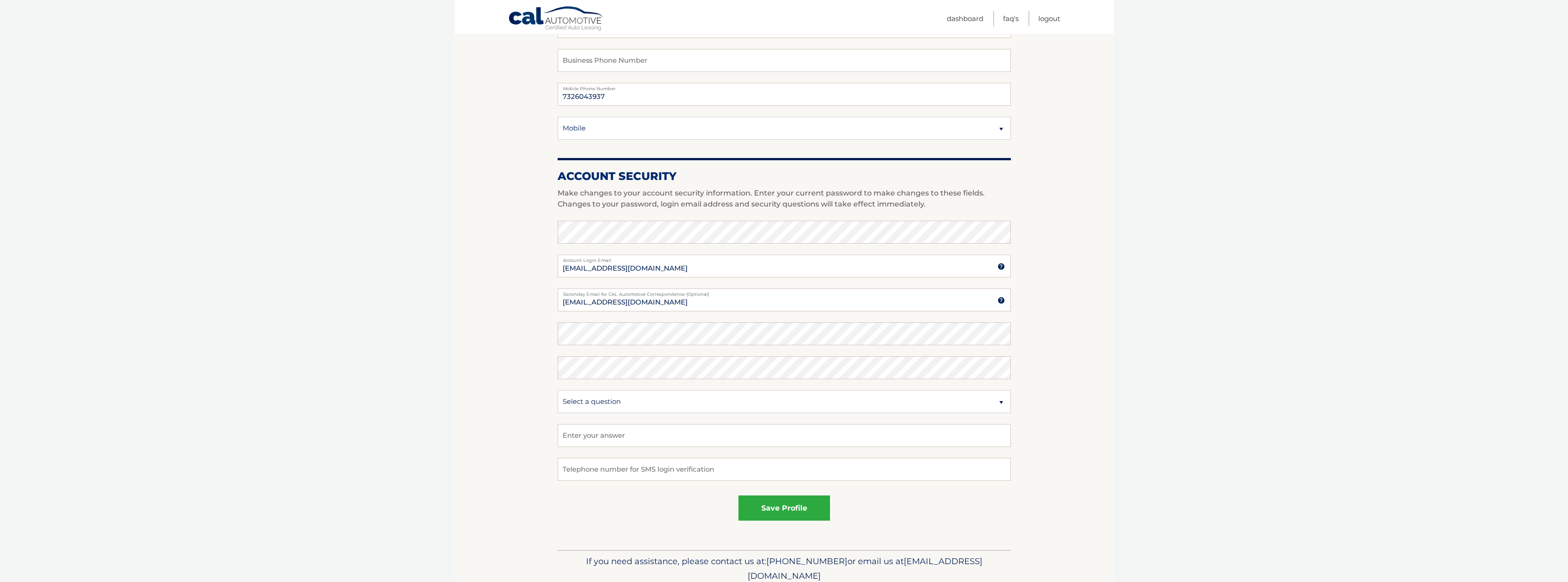
click at [482, 233] on section "Account Overview | Edit Profile account information 3148 OCEANIC DR Street Addr…" at bounding box center [784, 216] width 659 height 666
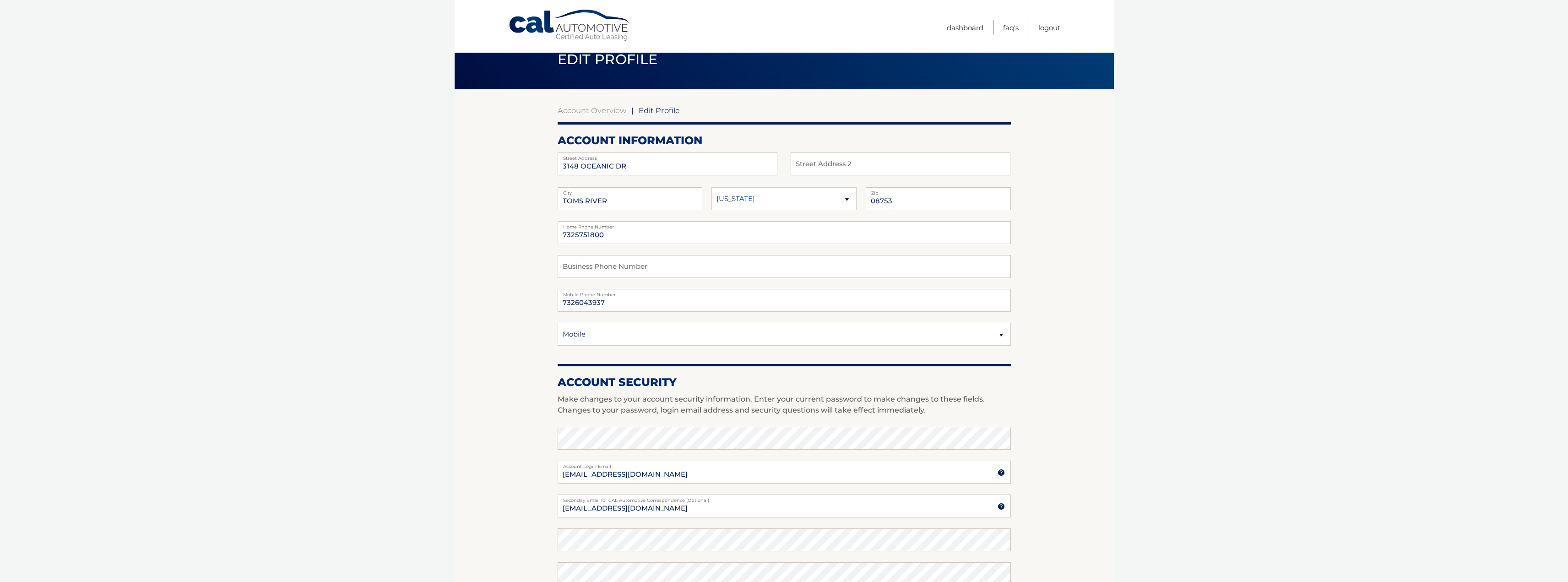
scroll to position [0, 0]
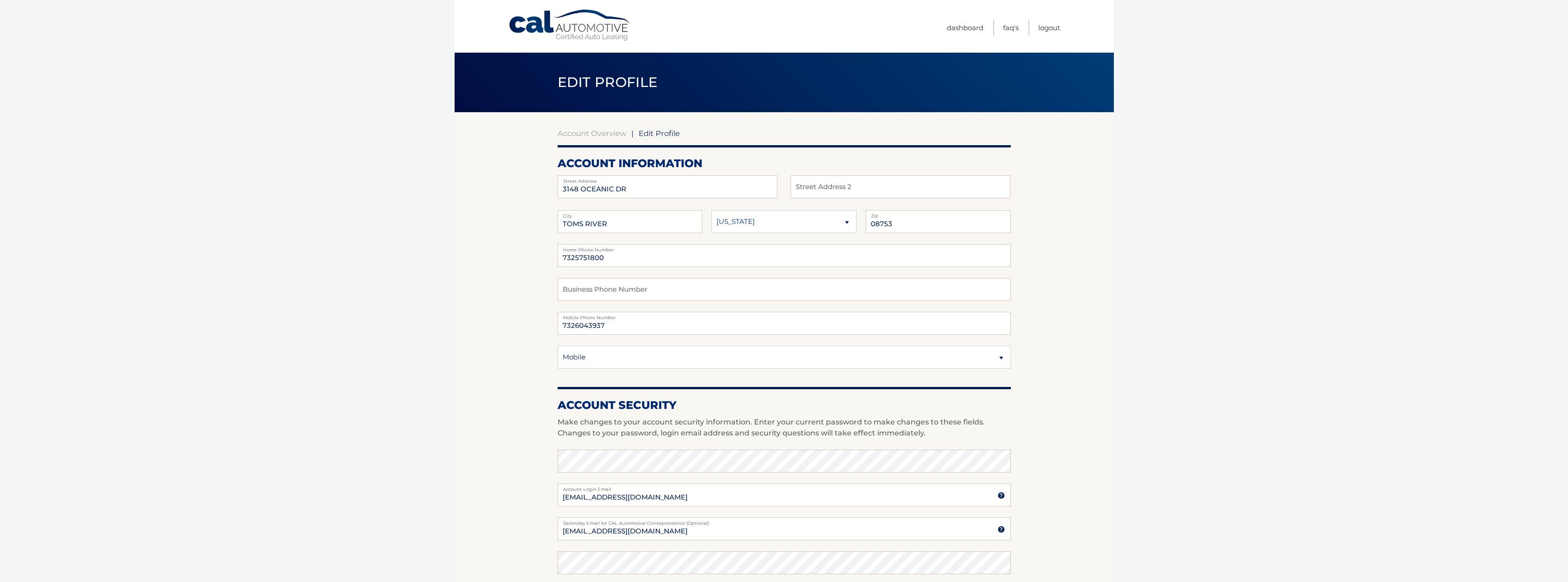
click at [575, 39] on link "Cal Automotive" at bounding box center [570, 25] width 123 height 32
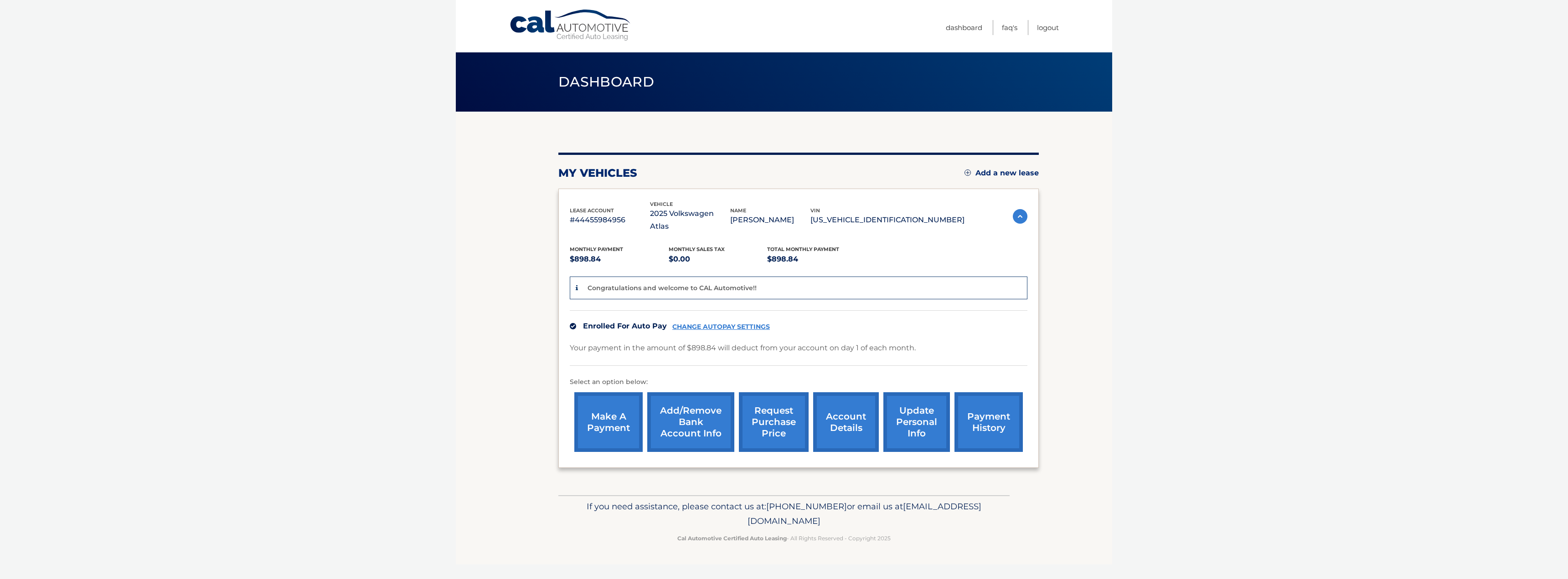
click at [583, 28] on link "Cal Automotive" at bounding box center [570, 25] width 123 height 32
